Goal: Task Accomplishment & Management: Complete application form

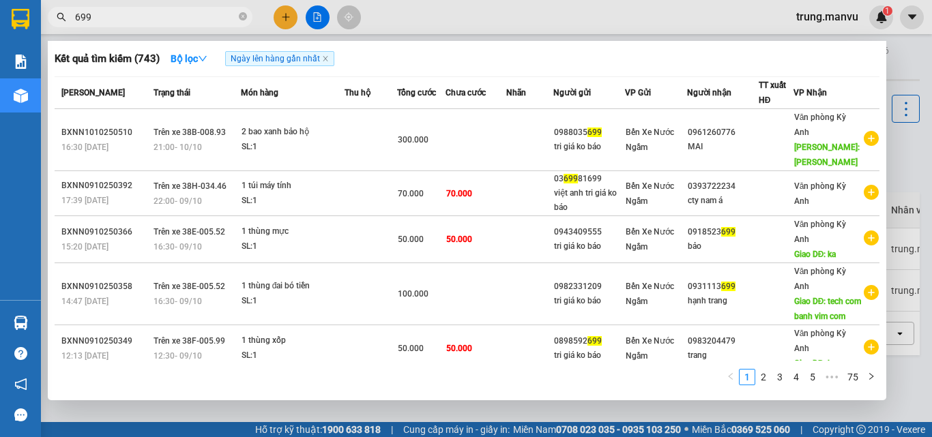
click at [239, 19] on icon "close-circle" at bounding box center [243, 16] width 8 height 8
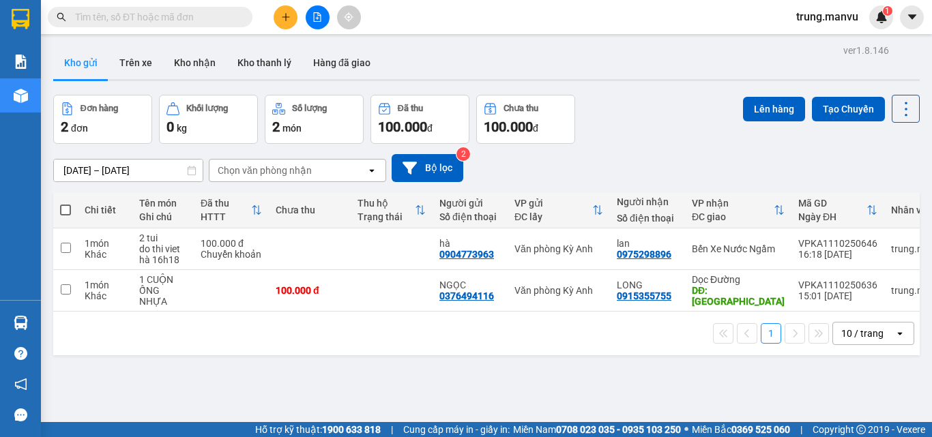
click at [199, 18] on input "text" at bounding box center [155, 17] width 161 height 15
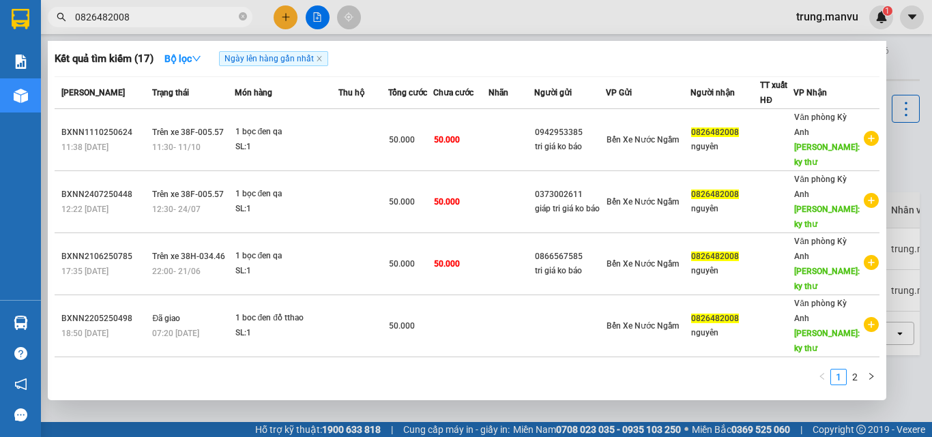
type input "0826482008"
click at [244, 15] on icon "close-circle" at bounding box center [243, 16] width 8 height 8
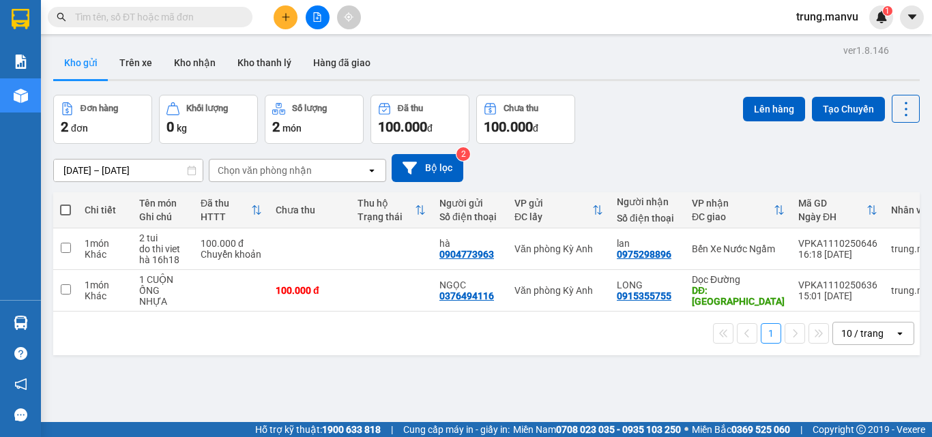
click at [198, 16] on input "text" at bounding box center [155, 17] width 161 height 15
click at [188, 22] on input "text" at bounding box center [155, 17] width 161 height 15
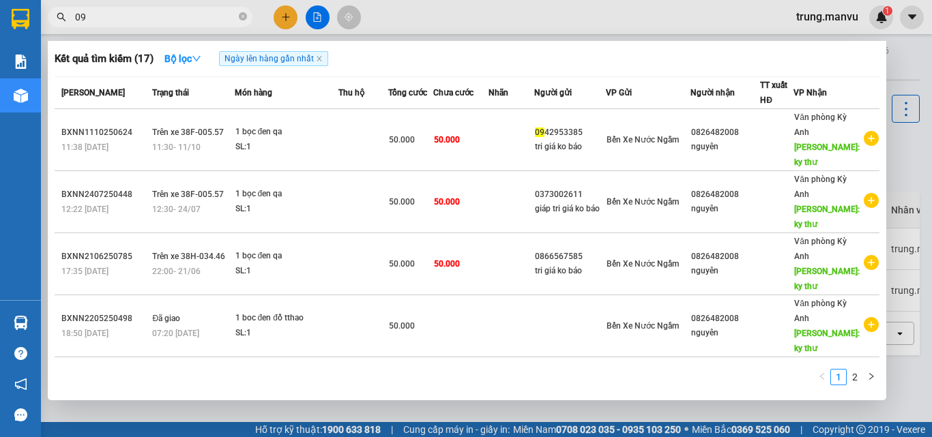
type input "091"
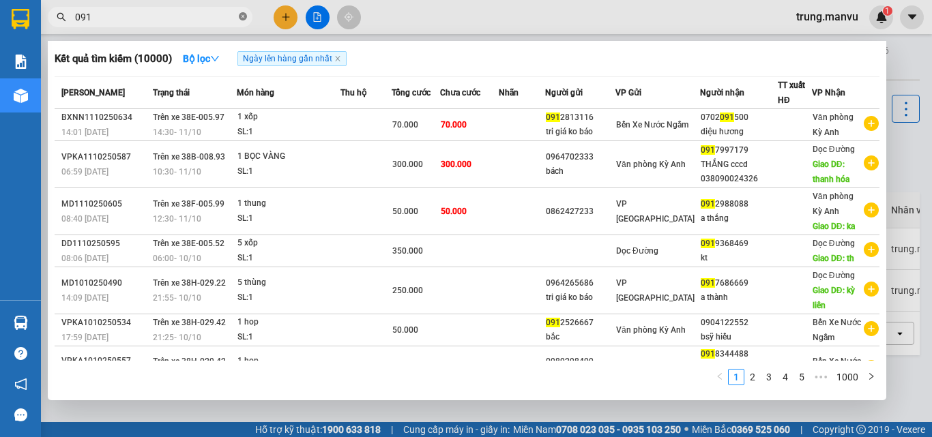
click at [239, 16] on icon "close-circle" at bounding box center [243, 16] width 8 height 8
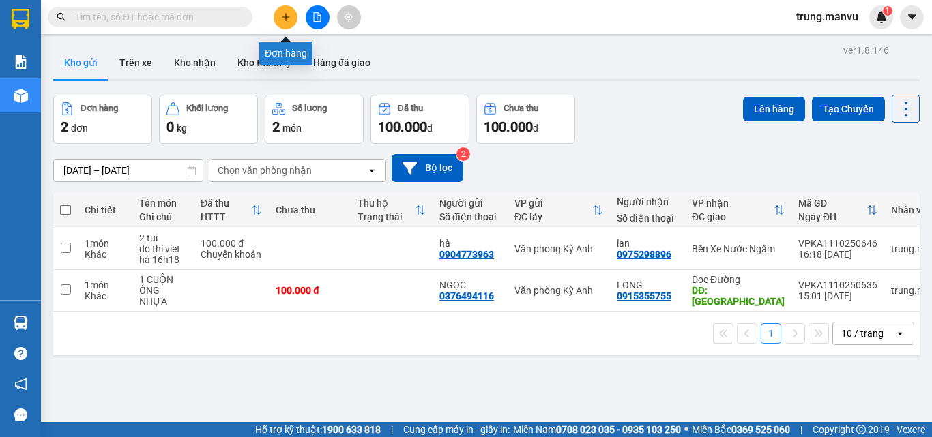
click at [291, 23] on button at bounding box center [286, 17] width 24 height 24
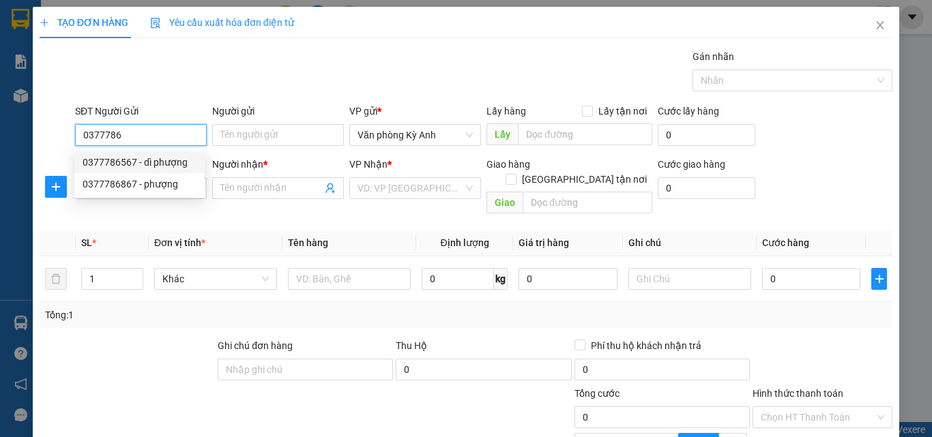
click at [126, 164] on div "0377786567 - dì phượng" at bounding box center [140, 162] width 114 height 15
type input "0377786567"
type input "dì phượng"
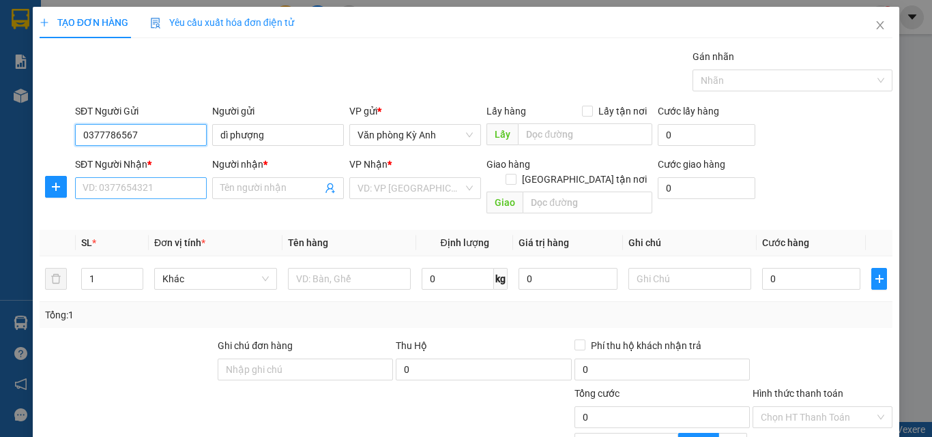
type input "0377786567"
click at [115, 185] on input "SĐT Người Nhận *" at bounding box center [141, 188] width 132 height 22
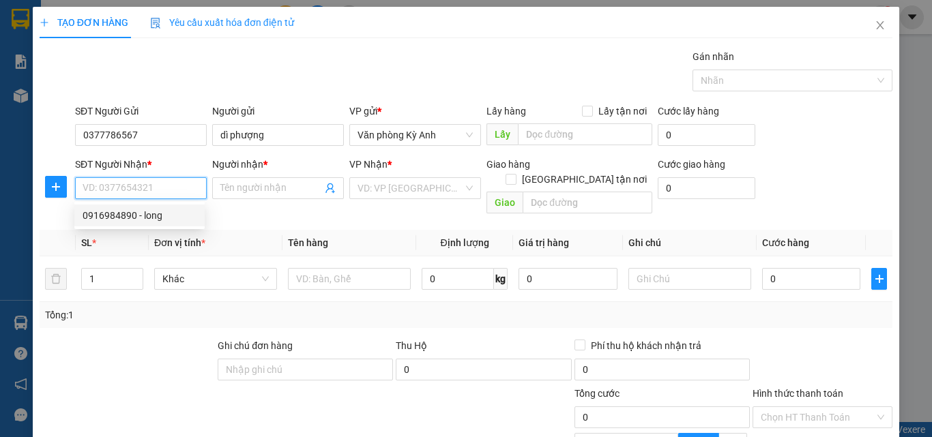
click at [119, 213] on div "0916984890 - long" at bounding box center [140, 215] width 114 height 15
type input "0916984890"
type input "long"
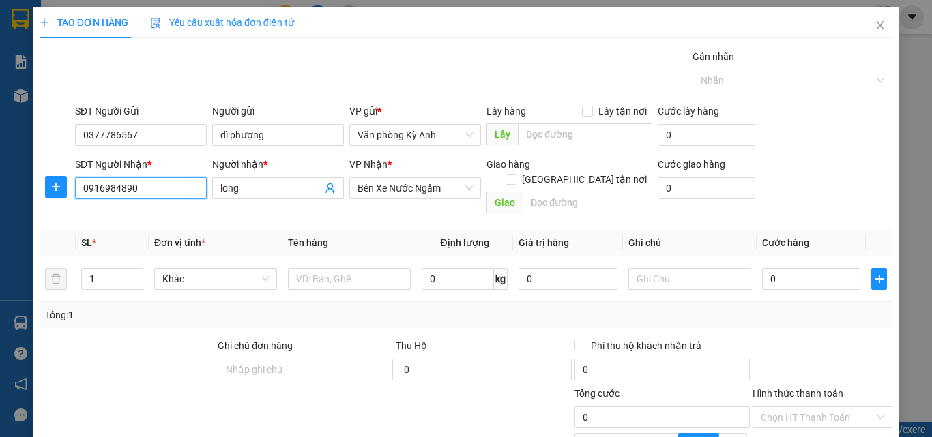
scroll to position [136, 0]
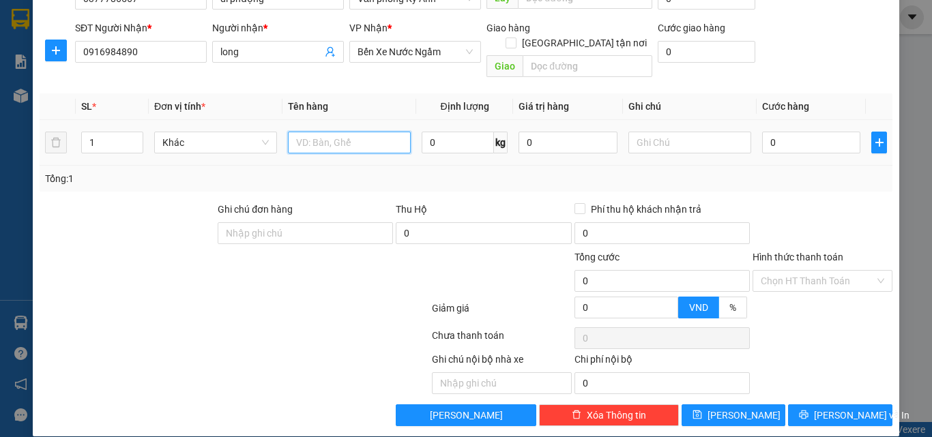
click at [321, 132] on input "text" at bounding box center [349, 143] width 123 height 22
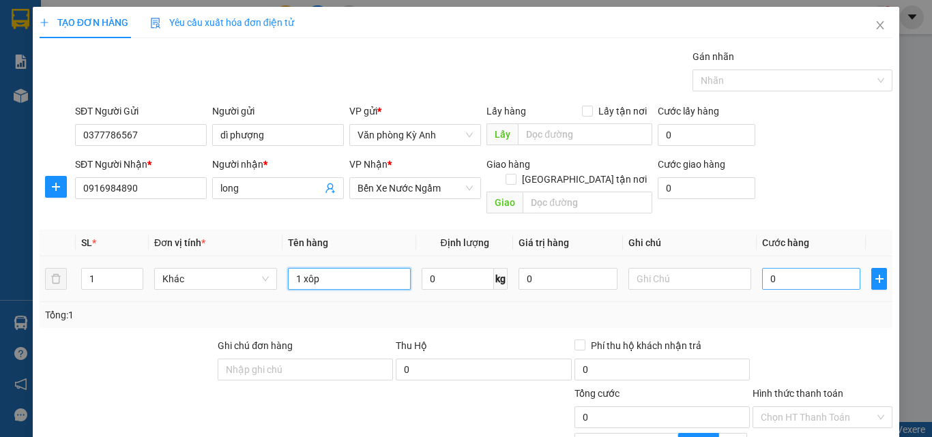
type input "1 xôp"
click at [762, 268] on input "0" at bounding box center [811, 279] width 98 height 22
type input "7"
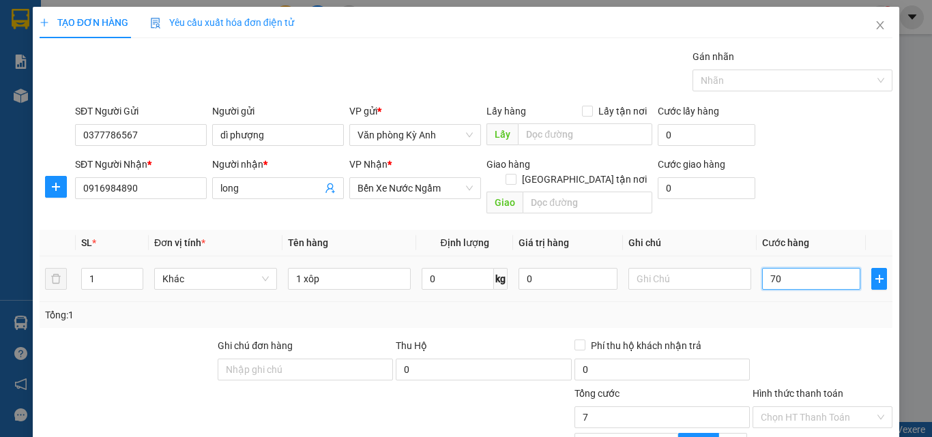
type input "701"
type input "70"
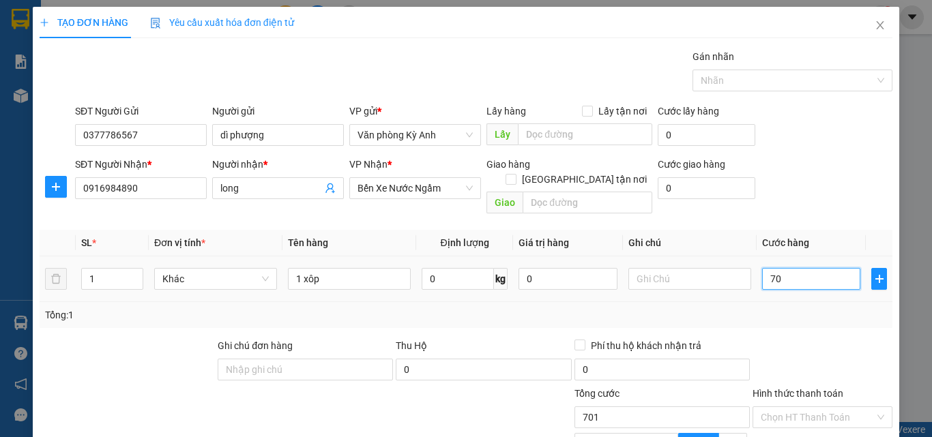
type input "70"
type input "700"
type input "7.000"
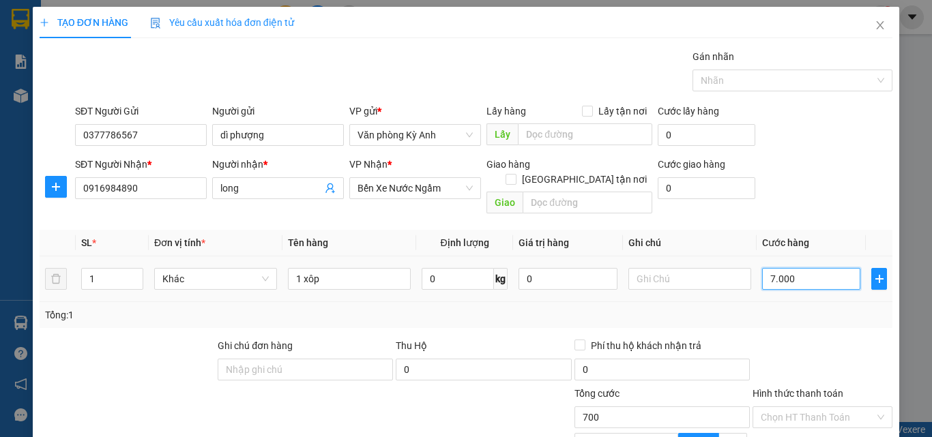
type input "7.000"
type input "70.000"
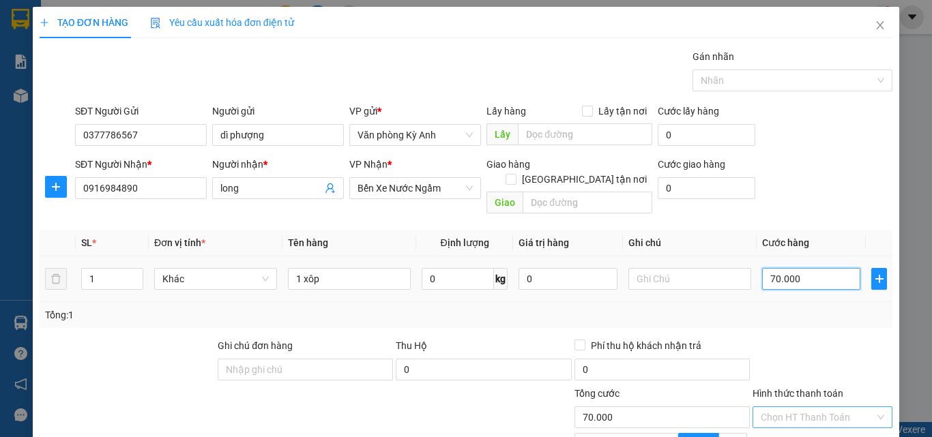
scroll to position [137, 0]
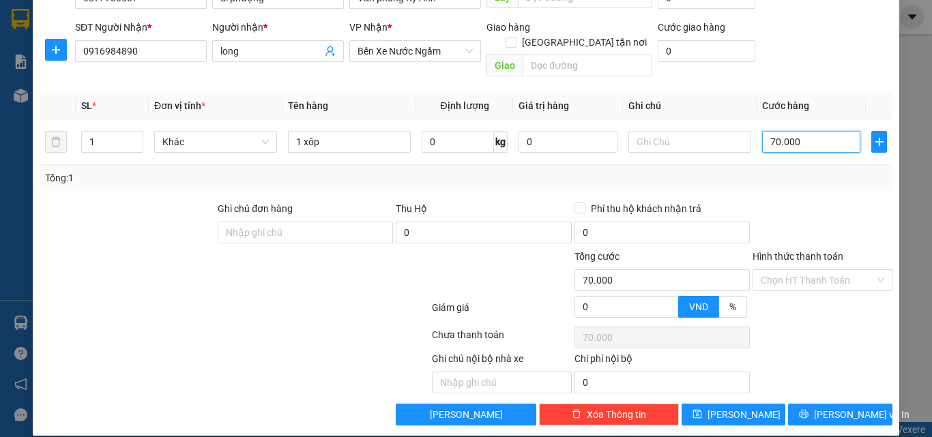
type input "70.000"
click at [781, 251] on label "Hình thức thanh toán" at bounding box center [798, 256] width 91 height 11
click at [781, 270] on input "Hình thức thanh toán" at bounding box center [818, 280] width 114 height 20
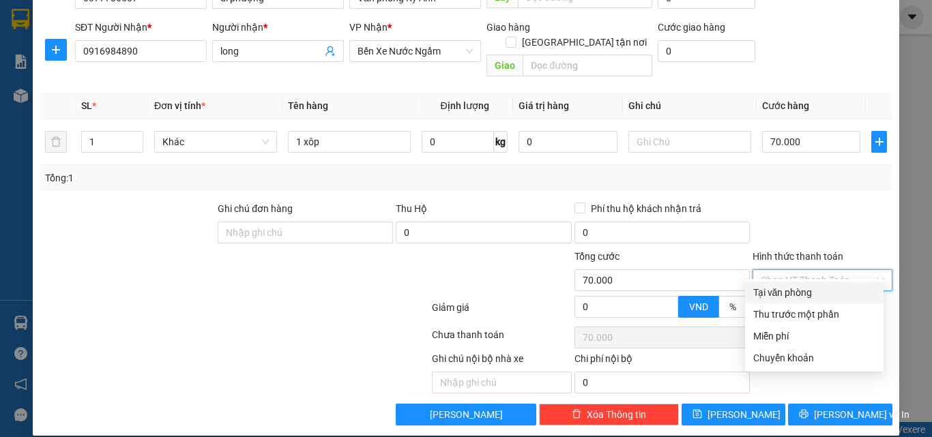
click at [779, 297] on div "Tại văn phòng" at bounding box center [814, 292] width 122 height 15
type input "0"
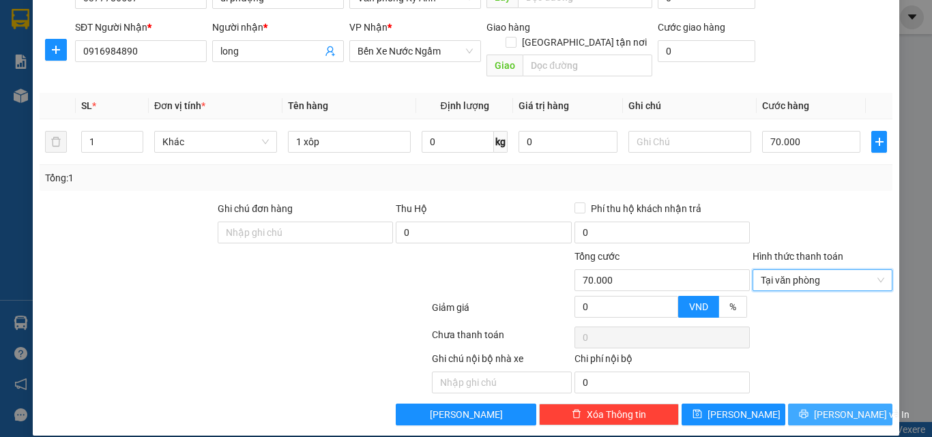
click at [823, 407] on span "[PERSON_NAME] và In" at bounding box center [862, 414] width 96 height 15
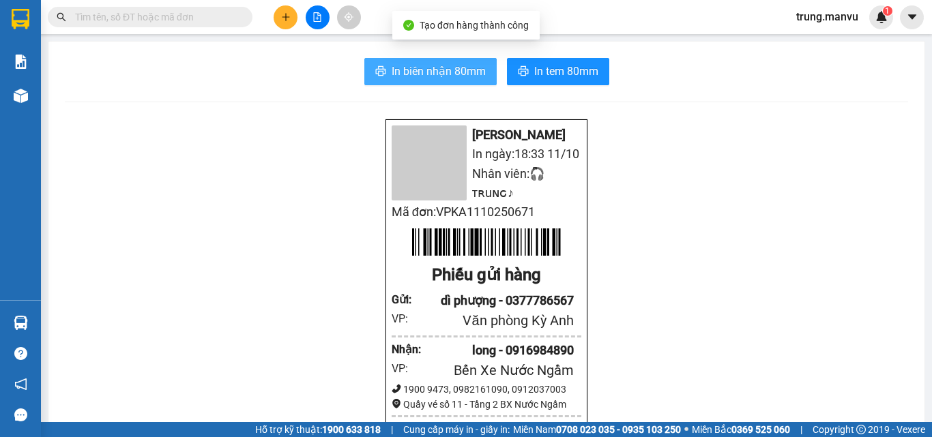
click at [419, 68] on span "In biên nhận 80mm" at bounding box center [439, 71] width 94 height 17
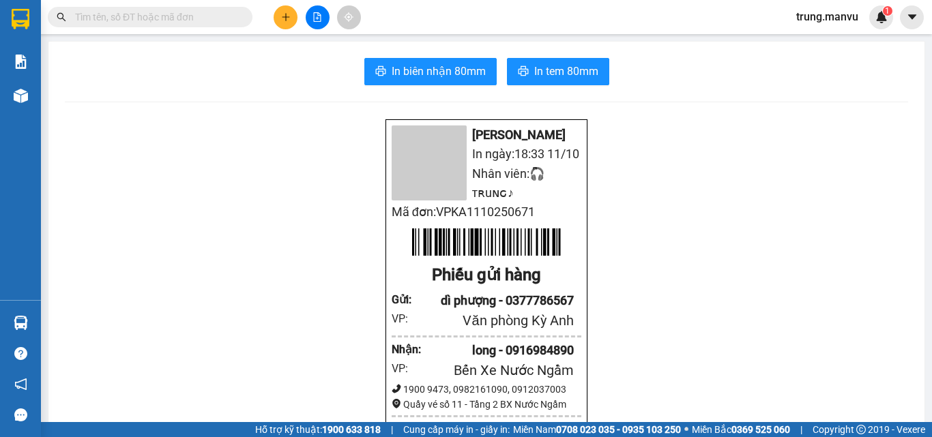
click at [191, 18] on input "text" at bounding box center [155, 17] width 161 height 15
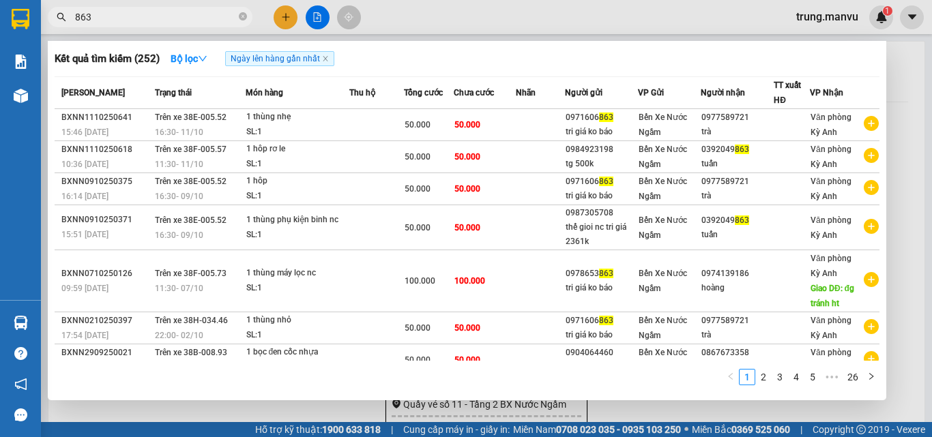
type input "863"
